Goal: Task Accomplishment & Management: Use online tool/utility

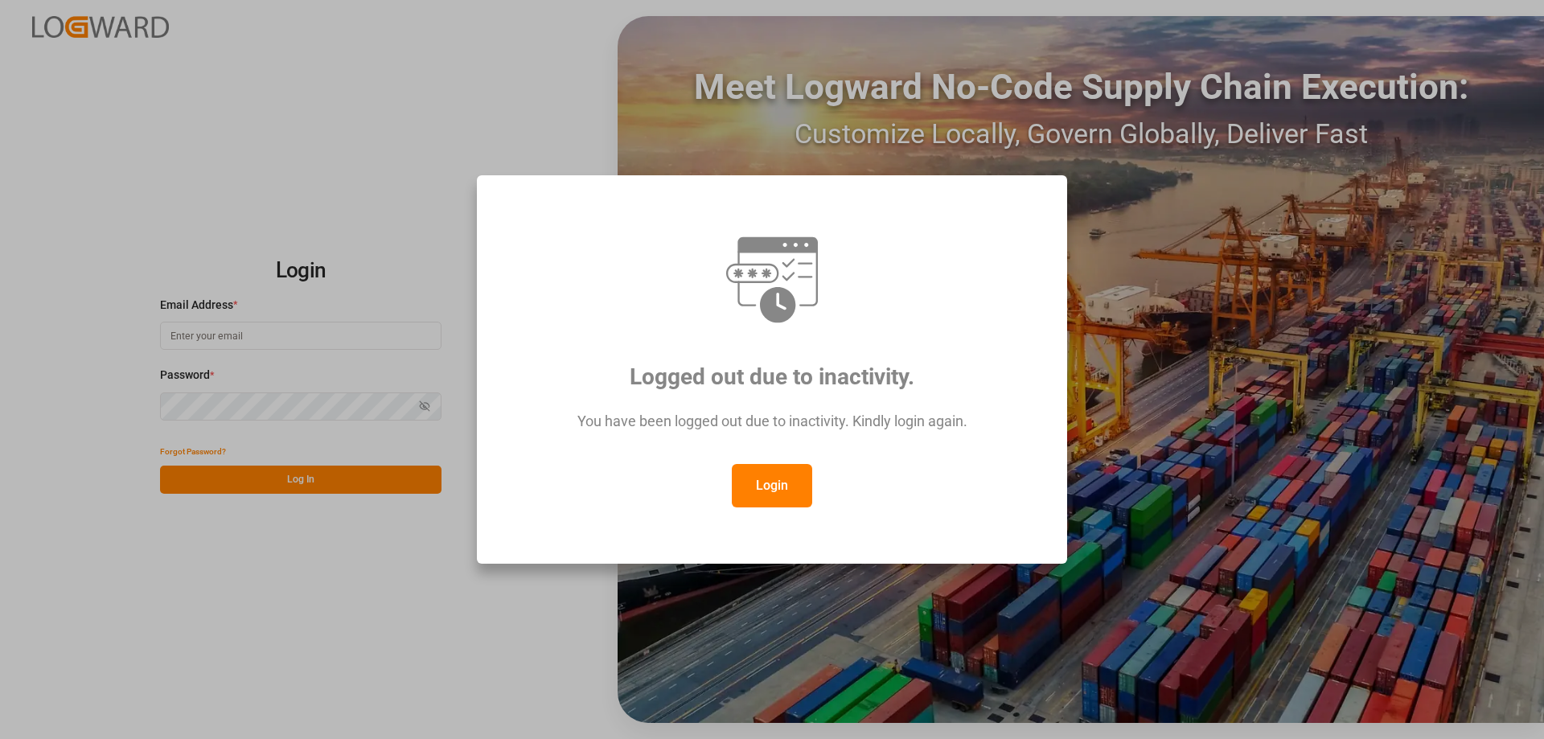
click at [763, 482] on button "Login" at bounding box center [772, 485] width 80 height 43
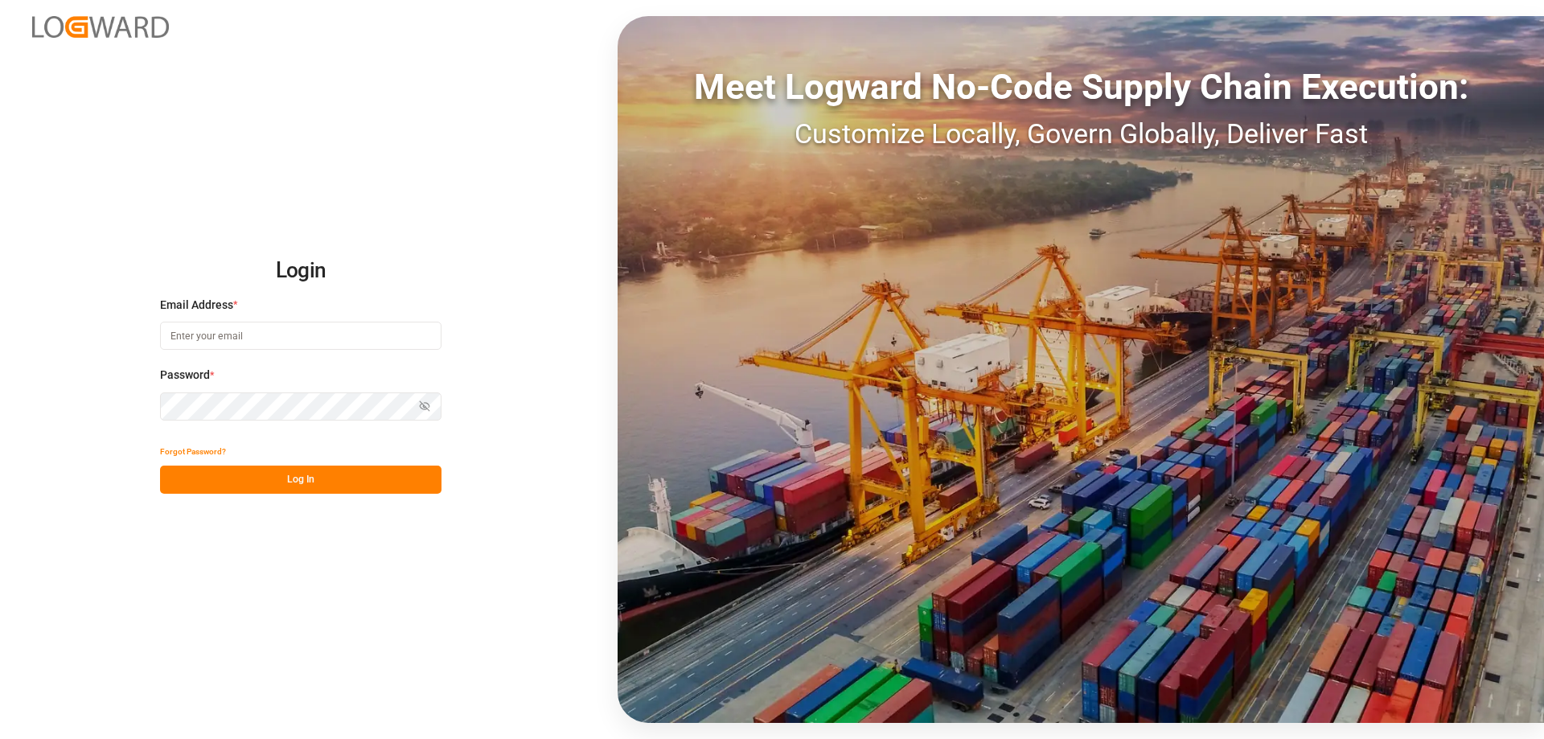
click at [220, 330] on input at bounding box center [301, 336] width 282 height 28
type input "apoyo.sc@compo-expert.com"
click at [292, 485] on button "Log In" at bounding box center [301, 480] width 282 height 28
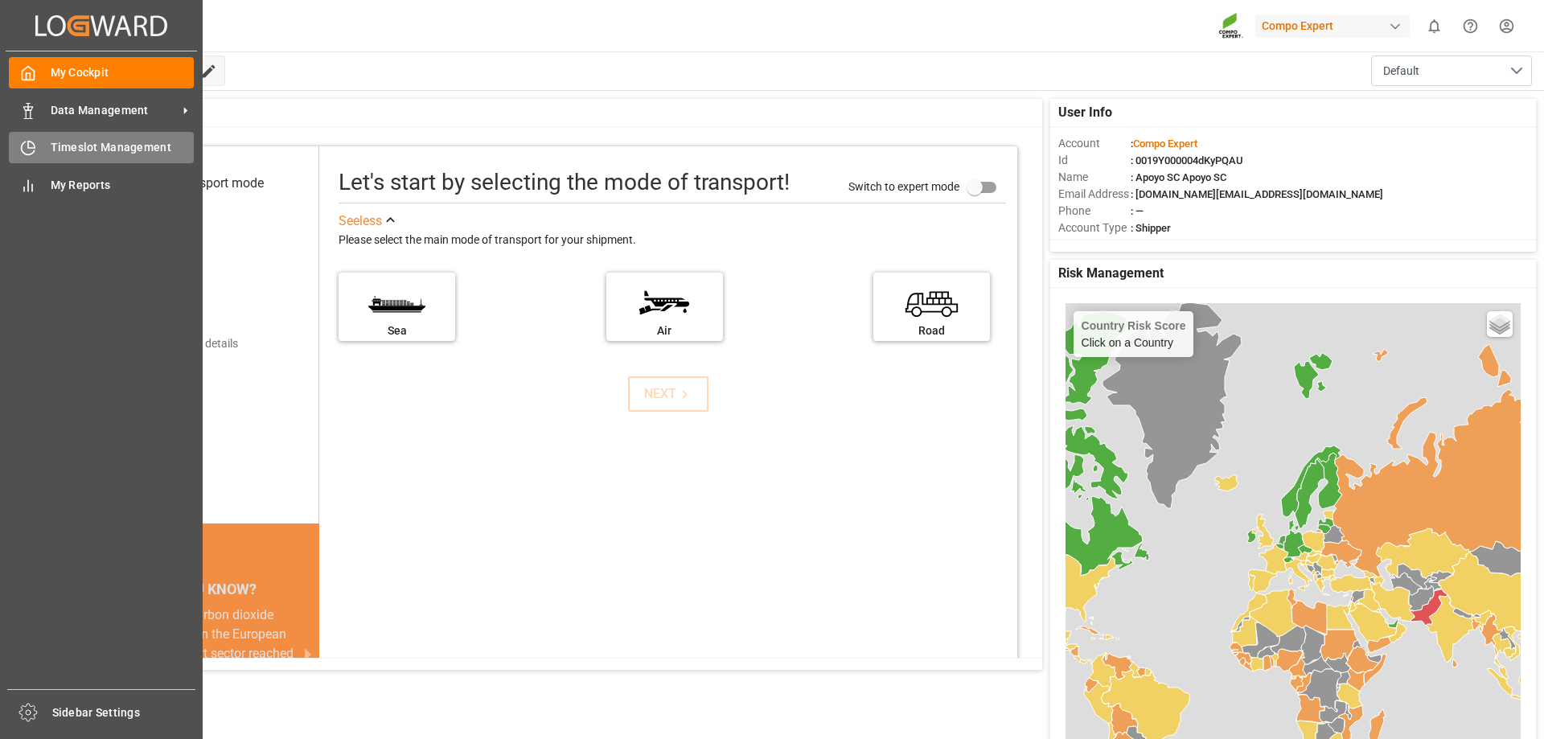
click at [25, 149] on icon at bounding box center [28, 148] width 16 height 16
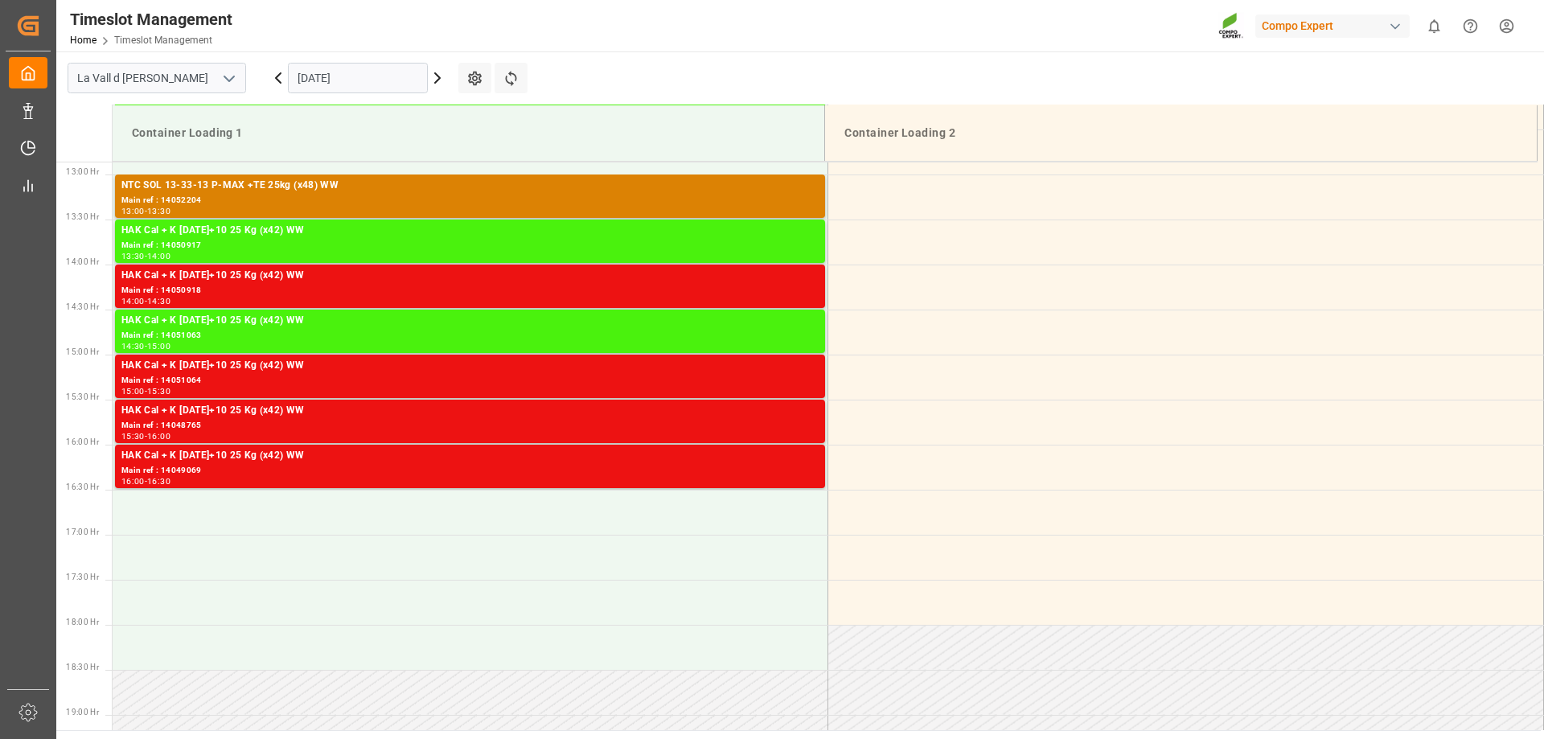
scroll to position [1161, 0]
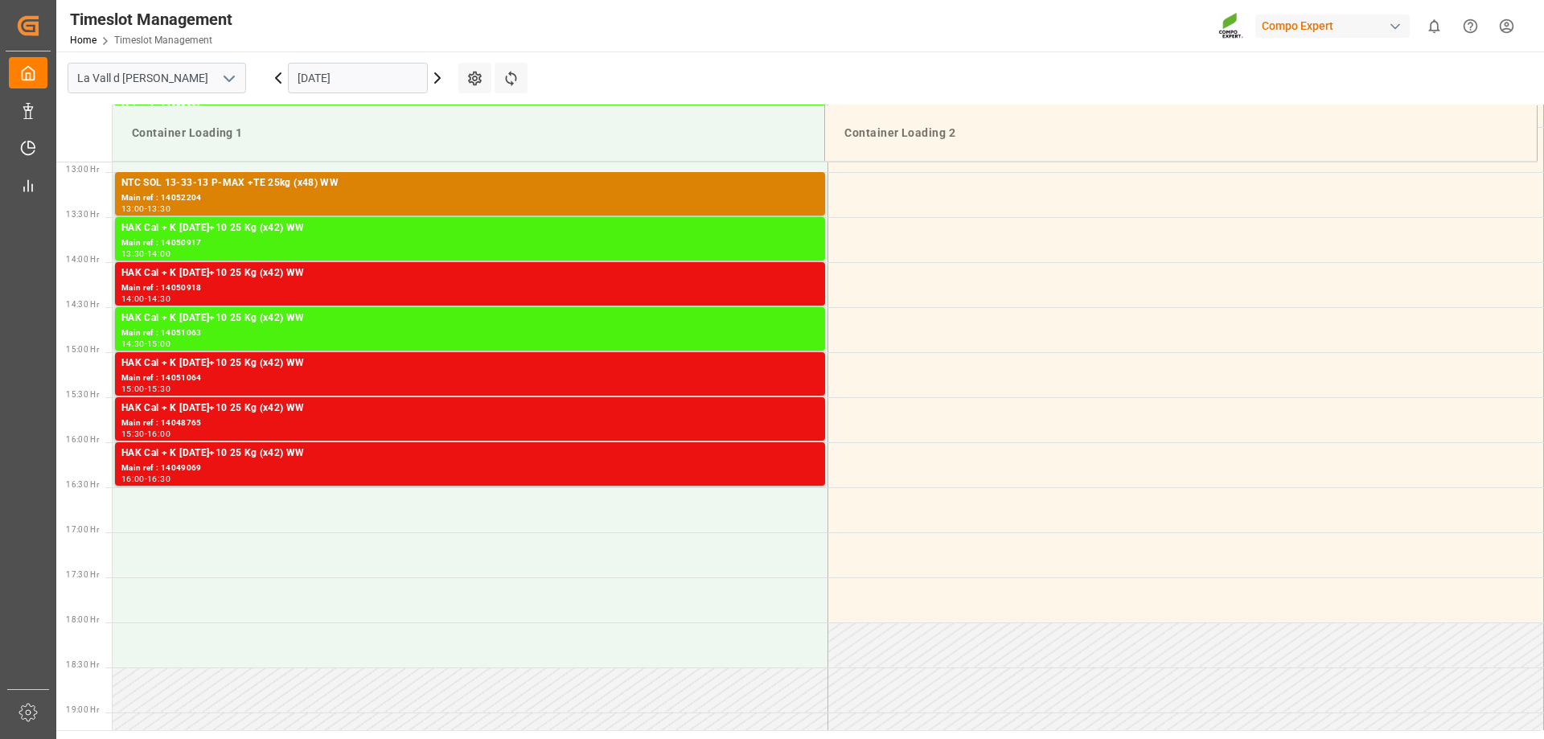
click at [358, 80] on input "10.10.2025" at bounding box center [358, 78] width 140 height 31
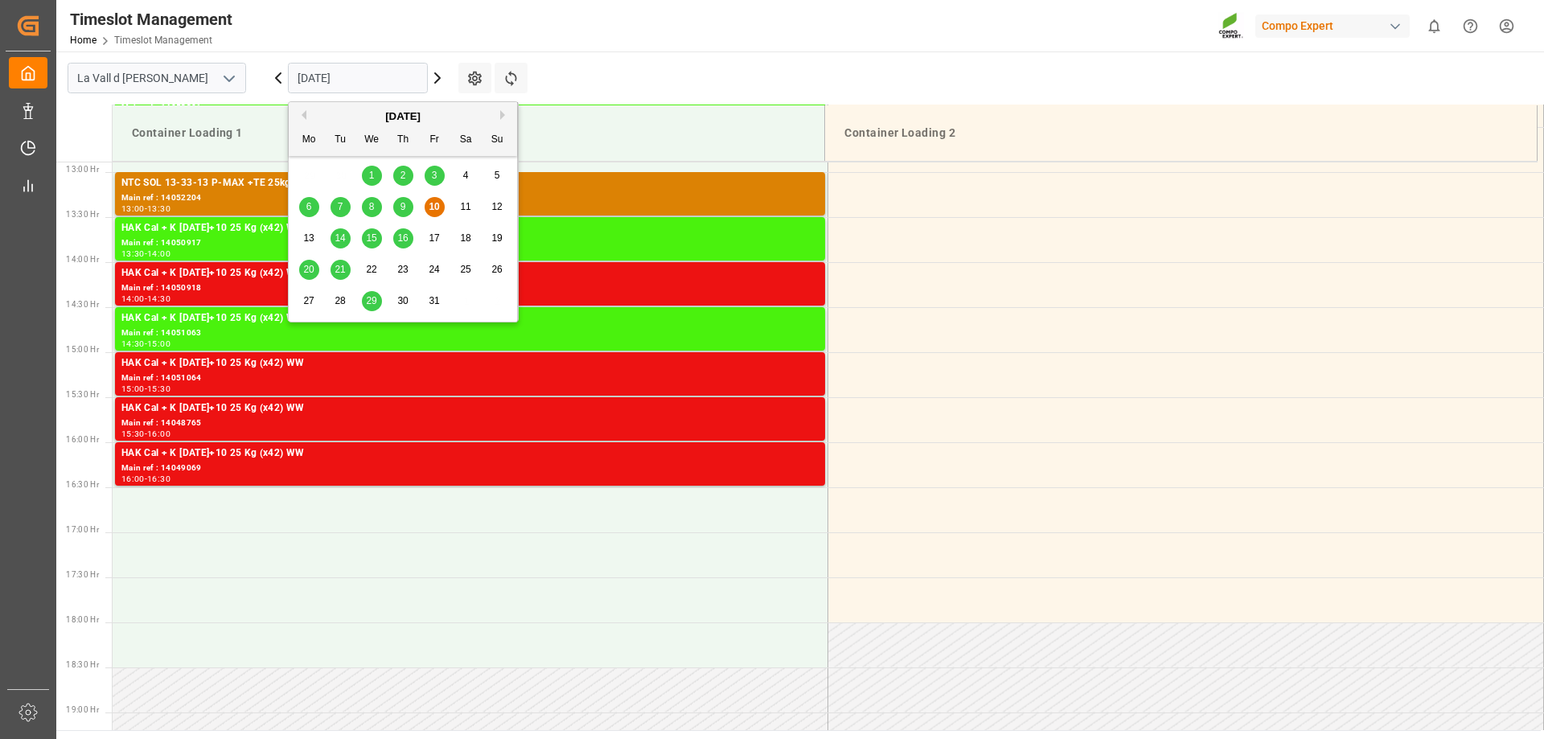
click at [337, 241] on span "14" at bounding box center [340, 237] width 10 height 11
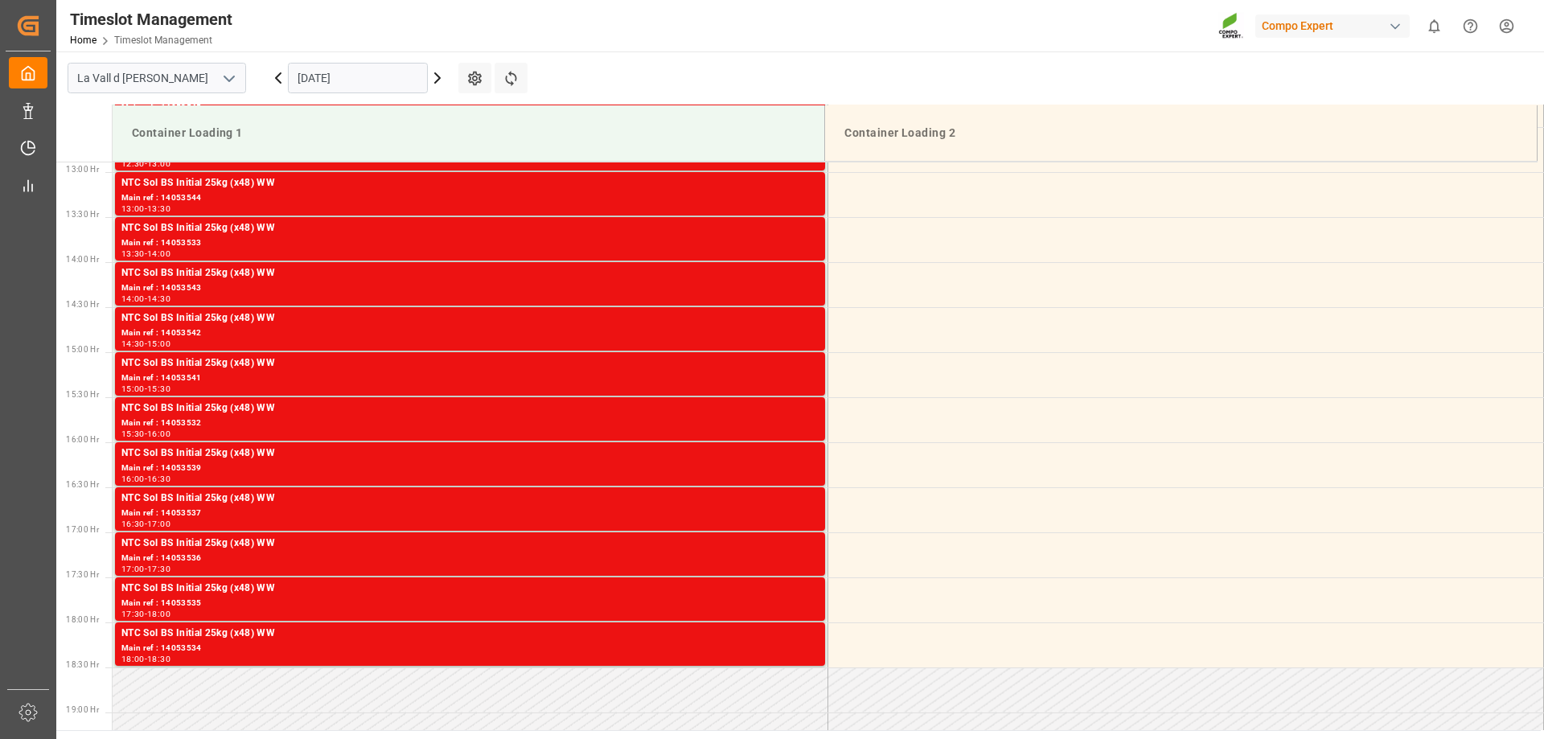
click at [324, 93] on input "14.10.2025" at bounding box center [358, 78] width 140 height 31
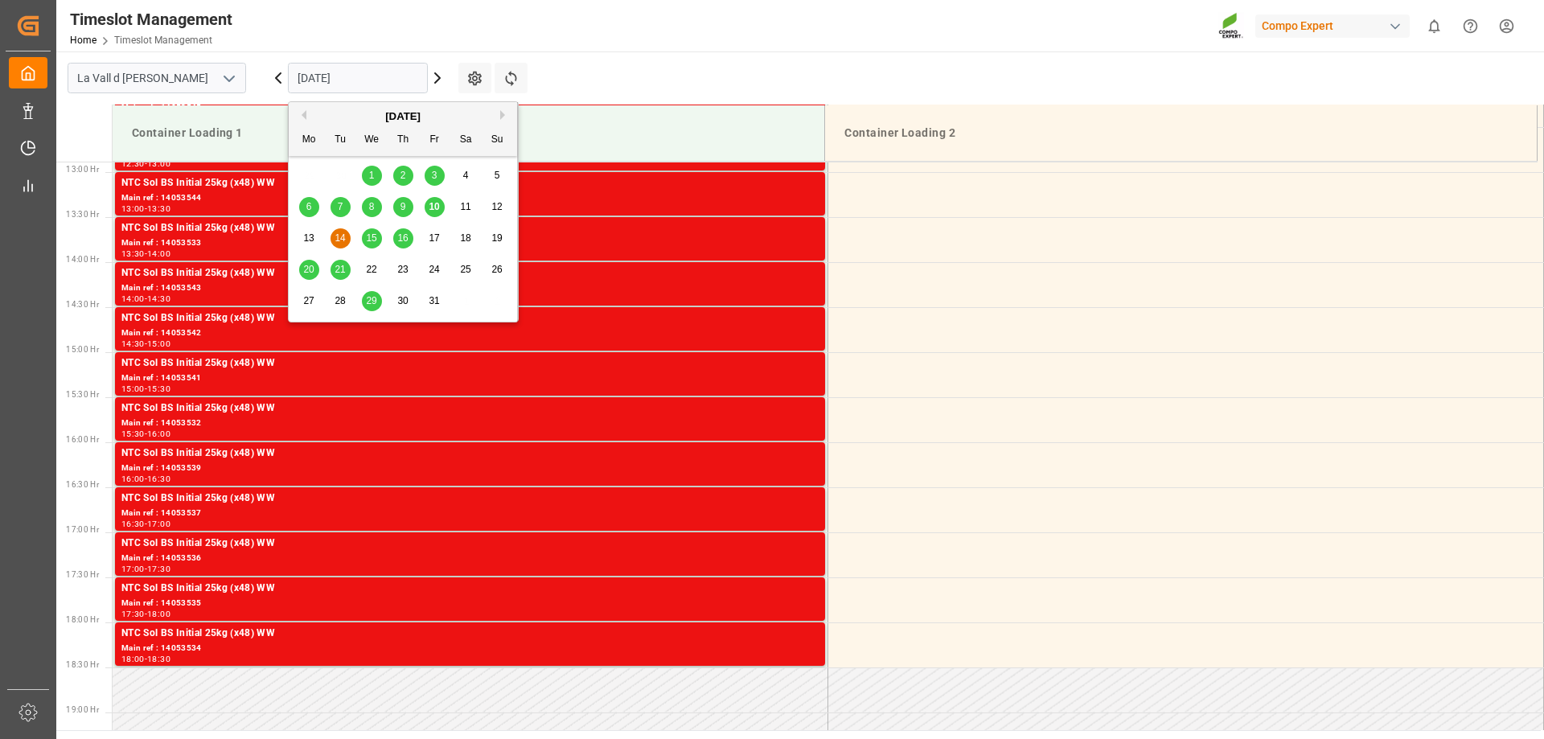
click at [372, 233] on span "15" at bounding box center [371, 237] width 10 height 11
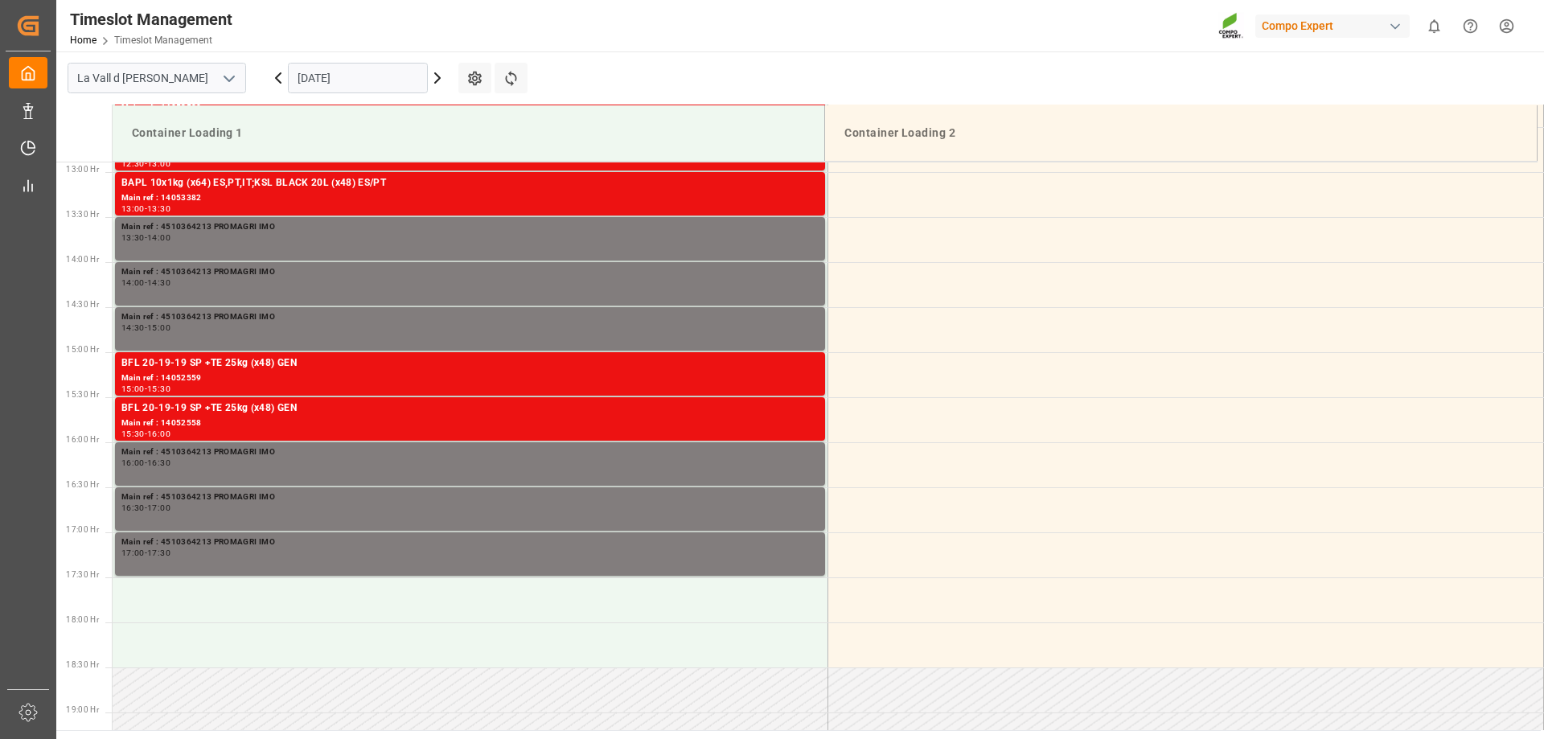
click at [339, 89] on input "15.10.2025" at bounding box center [358, 78] width 140 height 31
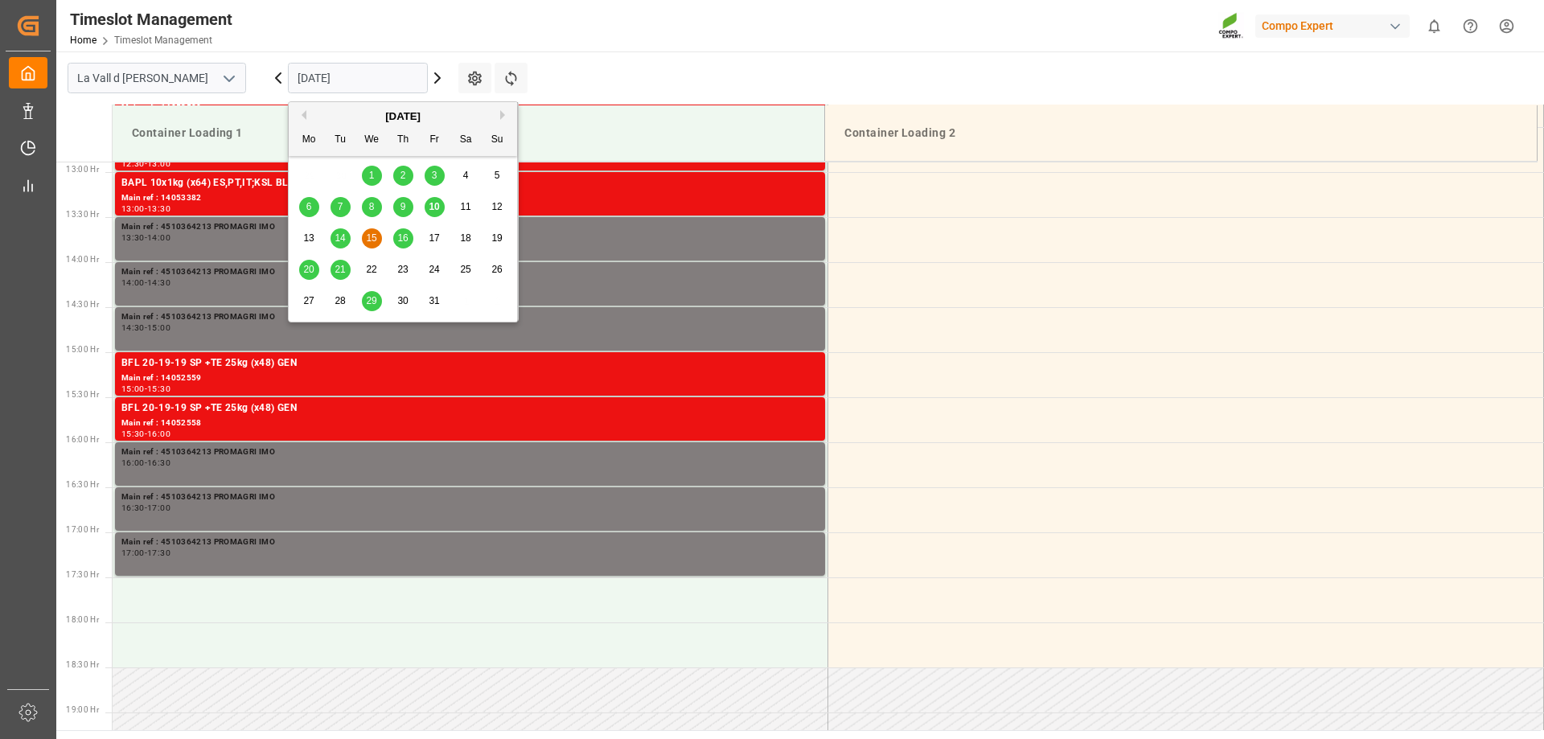
click at [402, 235] on span "16" at bounding box center [402, 237] width 10 height 11
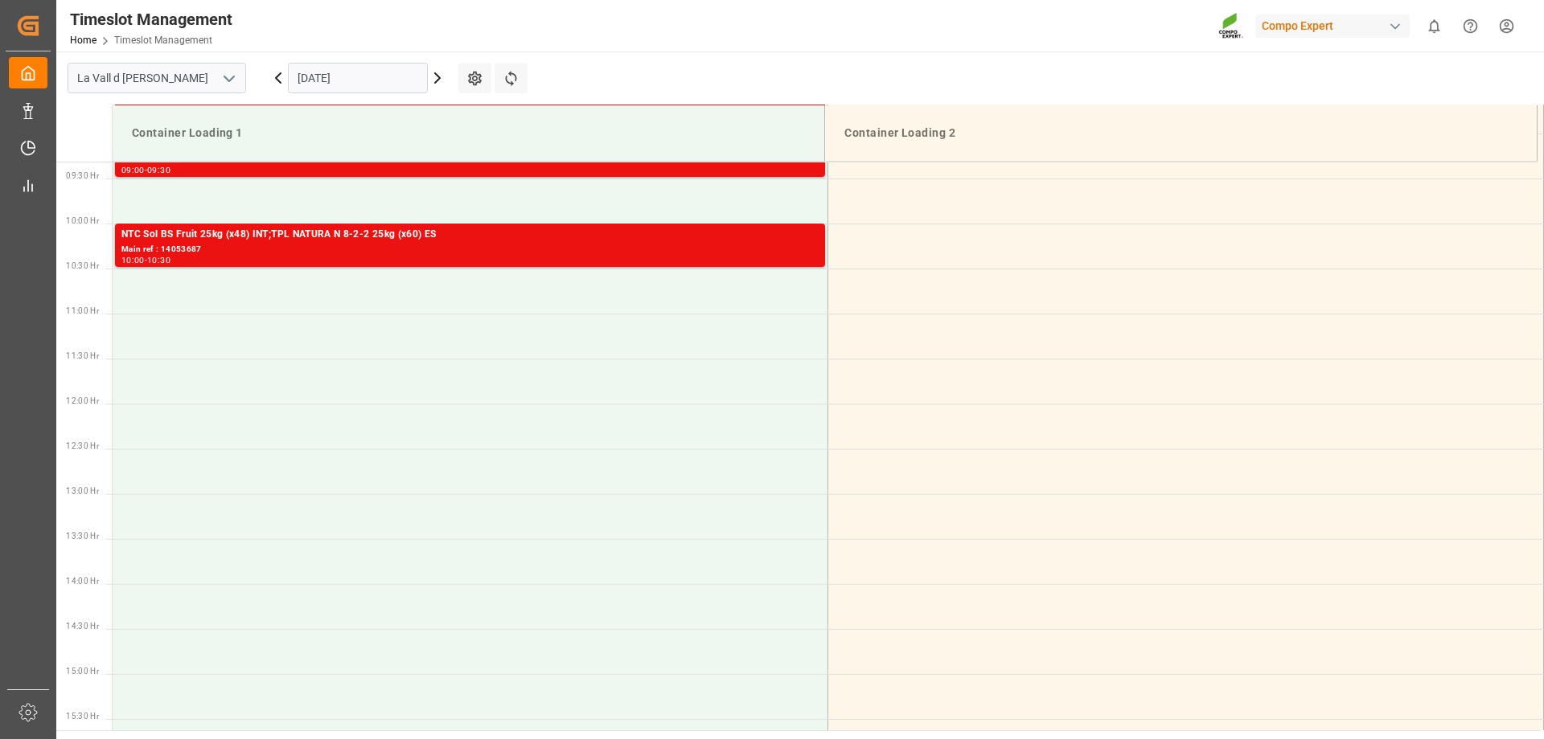
scroll to position [517, 0]
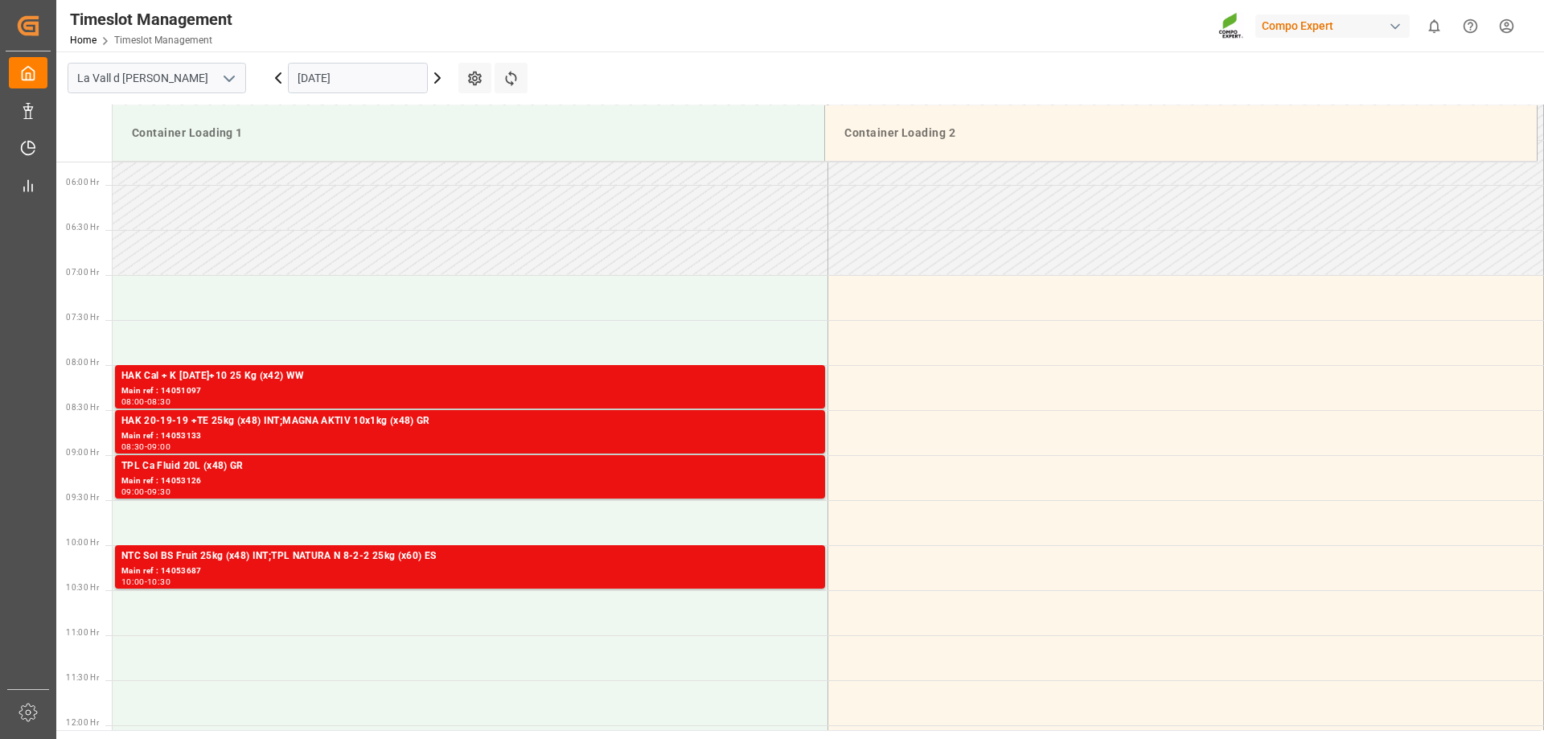
click at [382, 85] on input "16.10.2025" at bounding box center [358, 78] width 140 height 31
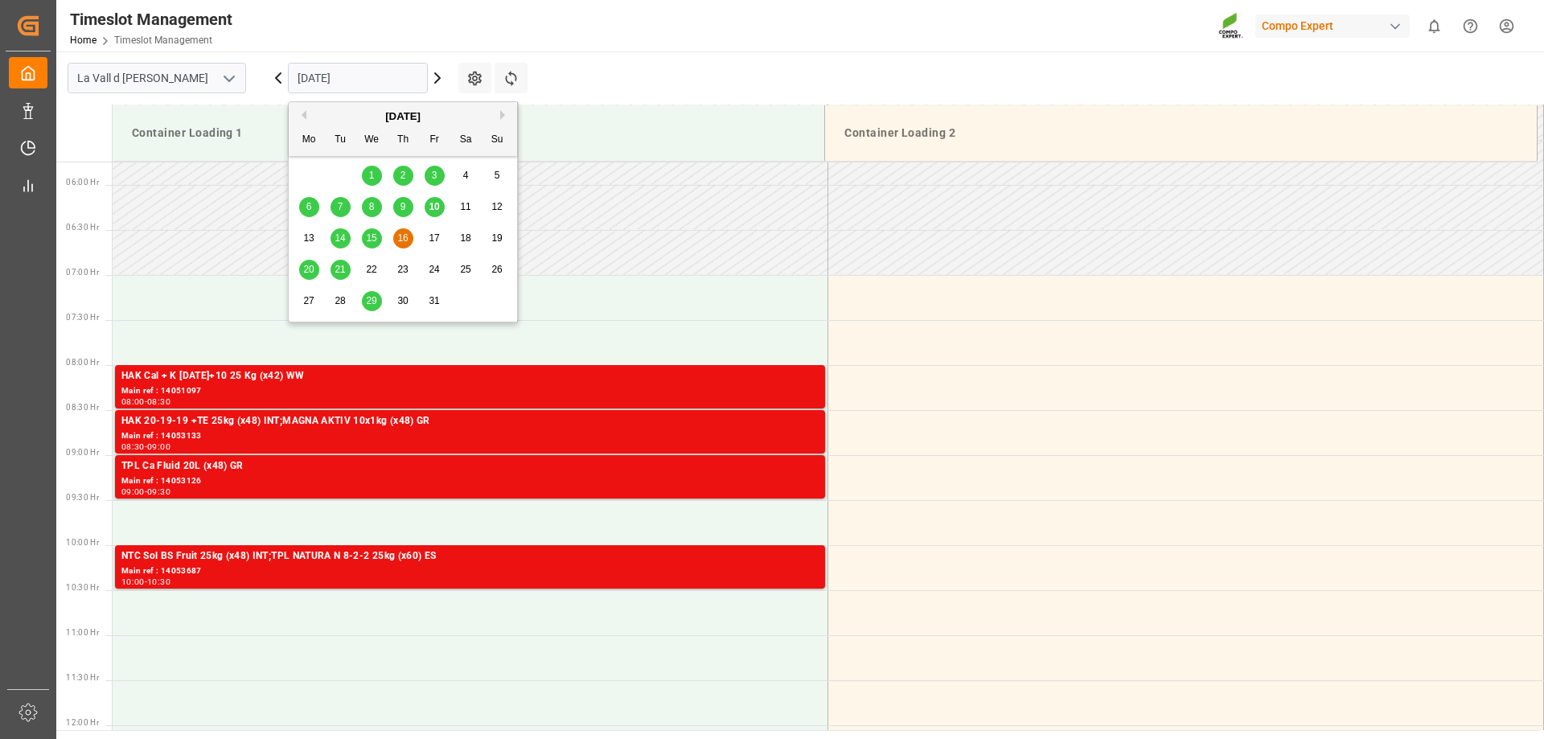
click at [339, 270] on span "21" at bounding box center [340, 269] width 10 height 11
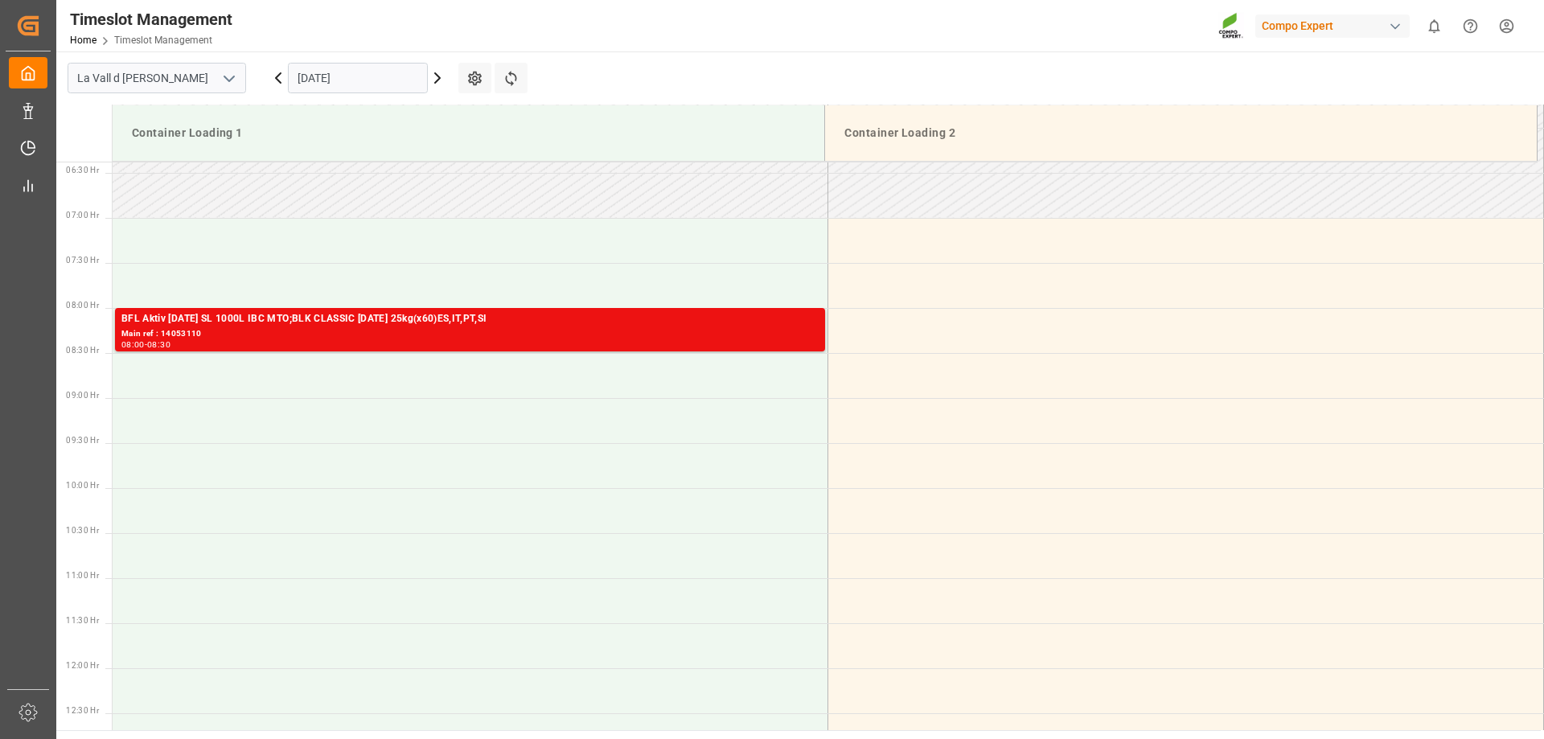
scroll to position [356, 0]
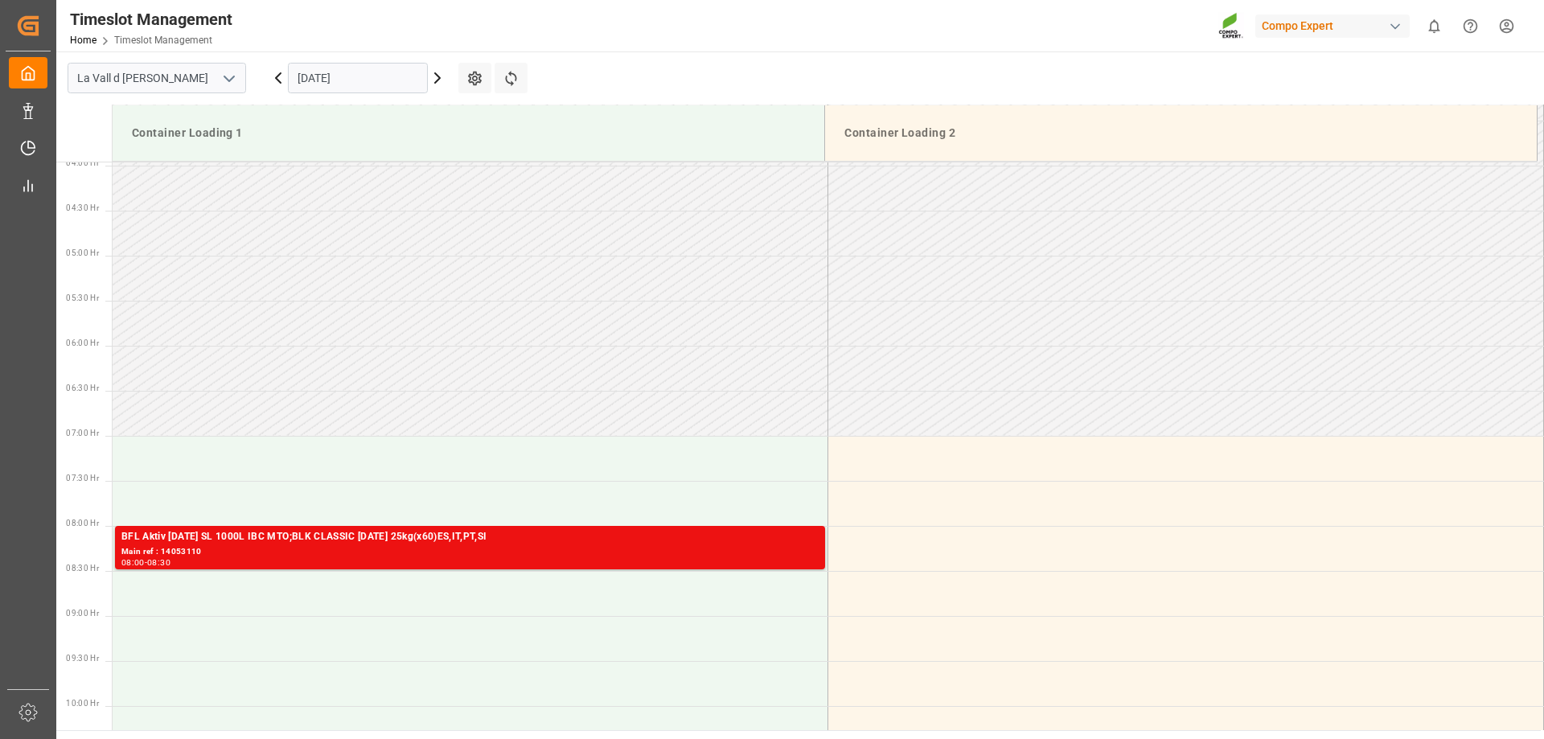
click at [348, 75] on input "21.10.2025" at bounding box center [358, 78] width 140 height 31
